Goal: Find specific page/section: Find specific page/section

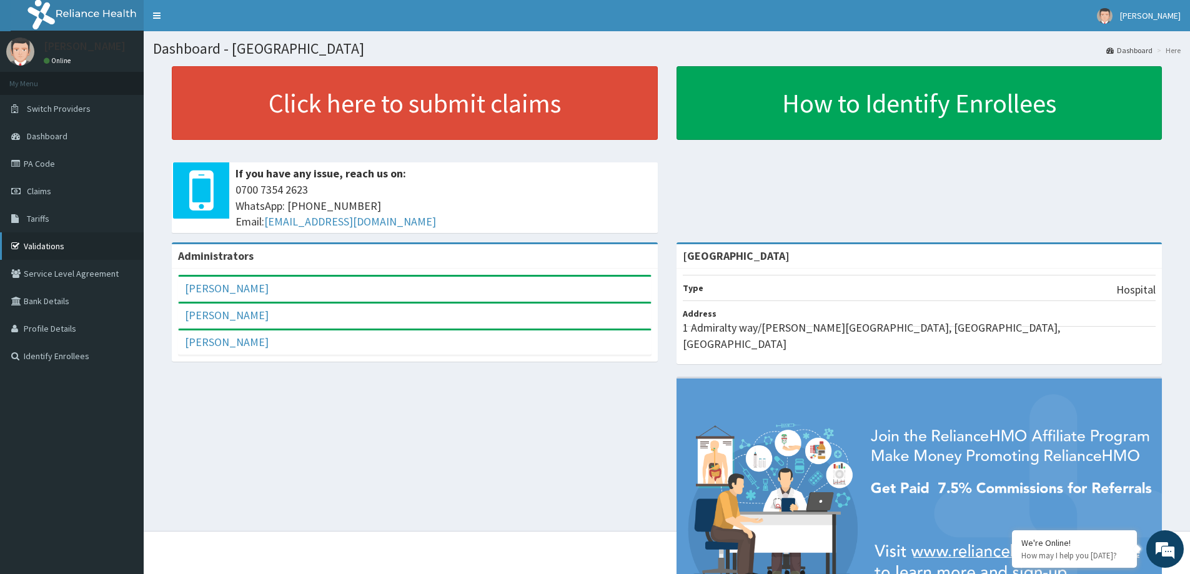
click at [42, 246] on link "Validations" at bounding box center [72, 245] width 144 height 27
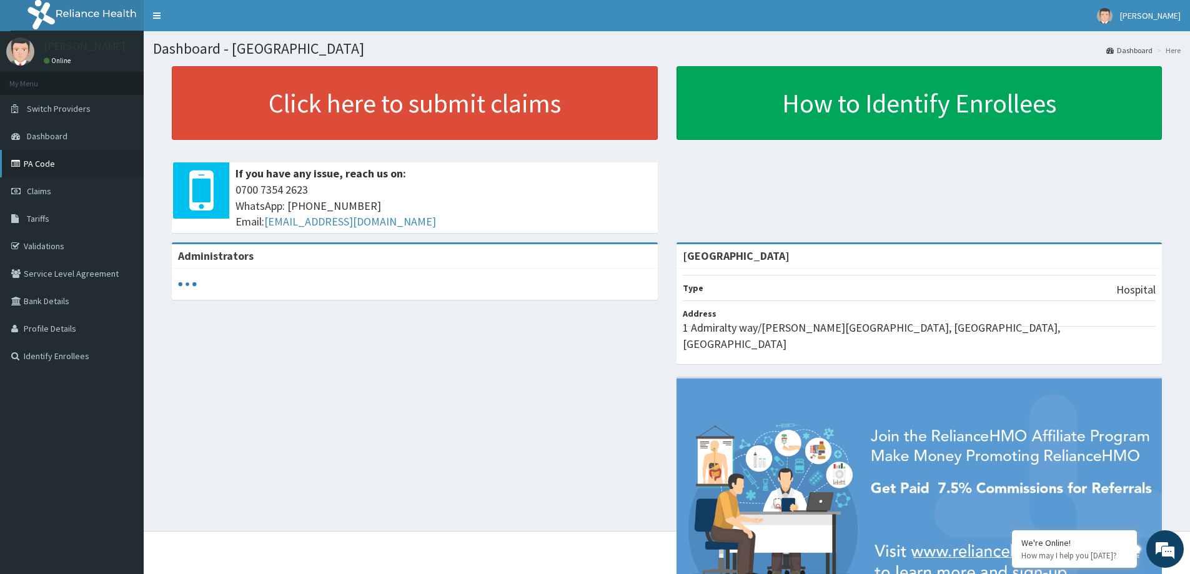
click at [45, 163] on link "PA Code" at bounding box center [72, 163] width 144 height 27
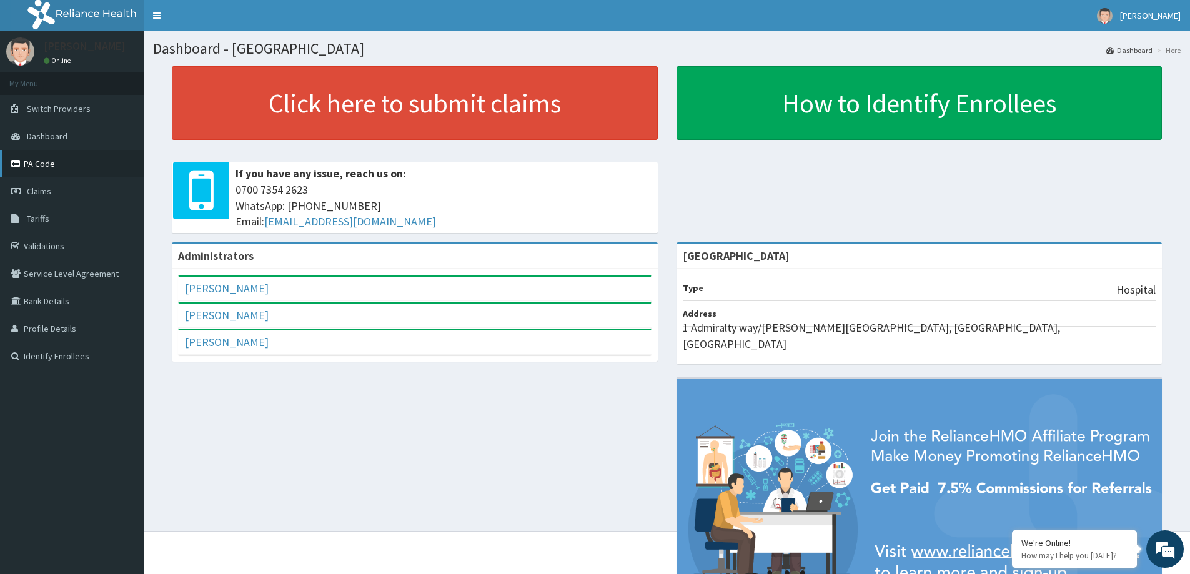
click at [43, 161] on link "PA Code" at bounding box center [72, 163] width 144 height 27
click at [46, 164] on link "PA Code" at bounding box center [72, 163] width 144 height 27
